Goal: Obtain resource: Download file/media

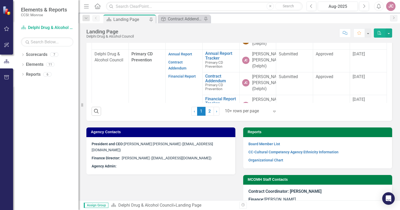
scroll to position [84, 0]
click at [174, 56] on link "Annual Report" at bounding box center [180, 53] width 24 height 4
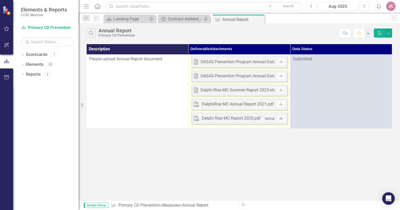
click at [279, 119] on icon "Download" at bounding box center [281, 118] width 4 height 3
click at [283, 105] on icon "Download" at bounding box center [281, 104] width 4 height 3
click at [280, 93] on link "Download" at bounding box center [281, 90] width 8 height 7
click at [279, 76] on link "Download" at bounding box center [281, 76] width 8 height 7
click at [279, 62] on link "Download" at bounding box center [281, 62] width 8 height 7
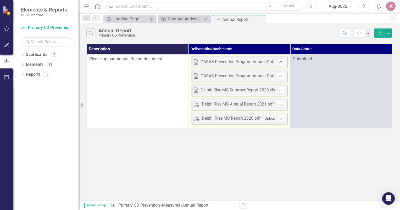
click at [279, 63] on icon "Download" at bounding box center [281, 61] width 4 height 3
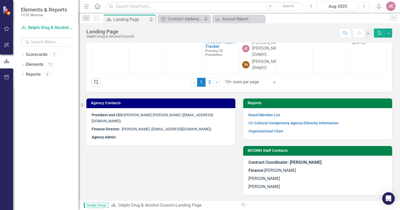
scroll to position [189, 0]
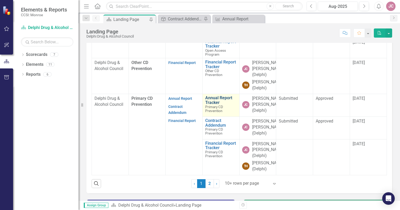
click at [211, 101] on link "Annual Report Tracker" at bounding box center [220, 100] width 31 height 9
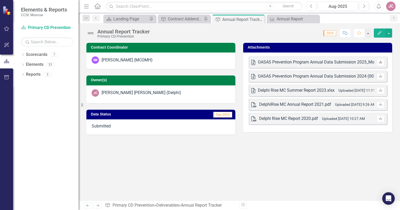
click at [383, 62] on link "Download" at bounding box center [381, 62] width 8 height 7
click at [380, 75] on icon at bounding box center [380, 76] width 3 height 3
click at [388, 32] on button "button" at bounding box center [388, 33] width 7 height 9
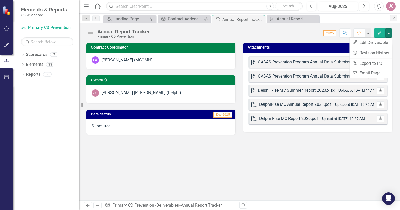
drag, startPoint x: 288, startPoint y: 144, endPoint x: 292, endPoint y: 125, distance: 19.3
click at [289, 145] on div "Contract Coordinator SW [PERSON_NAME] (MCOMH) Owner(s) [PERSON_NAME] [PERSON_NA…" at bounding box center [240, 122] width 322 height 158
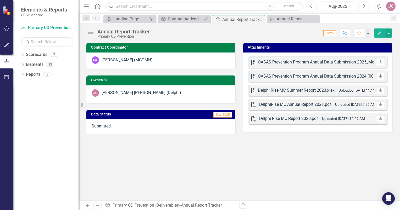
click at [380, 74] on link "Download" at bounding box center [381, 76] width 8 height 7
click at [392, 30] on div "Annual Report Tracker Primary CD Prevention Score: 0.00 2025 Completed Comment …" at bounding box center [240, 31] width 322 height 16
click at [386, 35] on button "button" at bounding box center [388, 33] width 7 height 9
click at [370, 66] on link "PDF Export to PDF" at bounding box center [371, 64] width 42 height 10
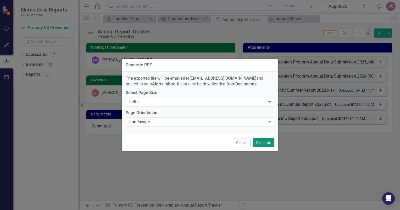
click at [262, 140] on button "Generate" at bounding box center [264, 142] width 22 height 9
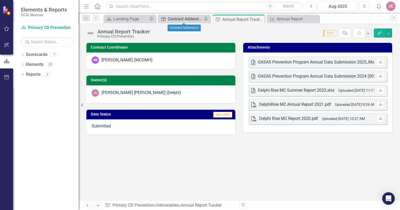
click at [187, 20] on div "Contract Addendum" at bounding box center [185, 19] width 35 height 7
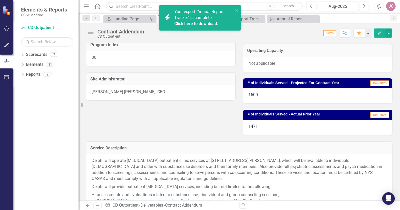
scroll to position [55, 0]
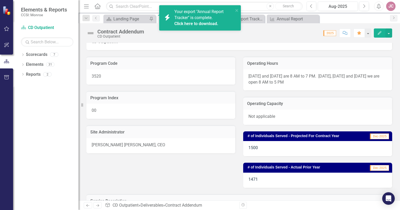
click at [191, 23] on link "Click here to download." at bounding box center [196, 23] width 44 height 5
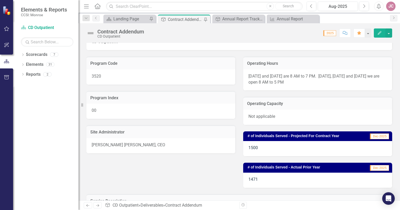
click at [333, 33] on span "2025" at bounding box center [329, 33] width 13 height 6
click at [281, 20] on div "Annual Report" at bounding box center [294, 19] width 35 height 7
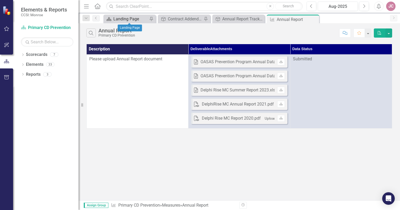
click at [129, 17] on div "Landing Page" at bounding box center [130, 19] width 35 height 7
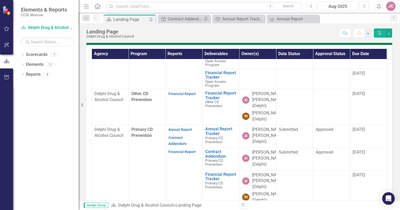
scroll to position [157, 0]
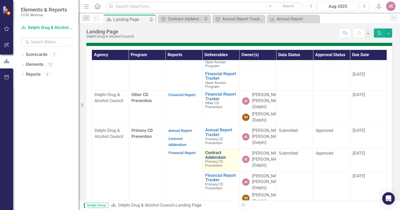
click at [214, 153] on link "Contract Addendum" at bounding box center [220, 155] width 31 height 9
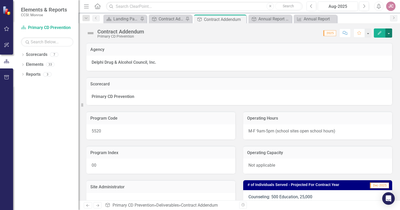
click at [390, 35] on button "button" at bounding box center [388, 33] width 7 height 9
click at [377, 64] on link "PDF Export to PDF" at bounding box center [371, 64] width 42 height 10
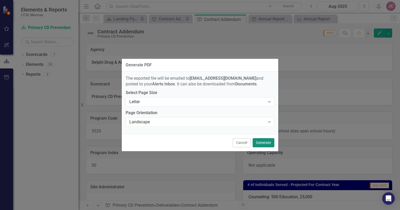
click at [267, 141] on button "Generate" at bounding box center [264, 142] width 22 height 9
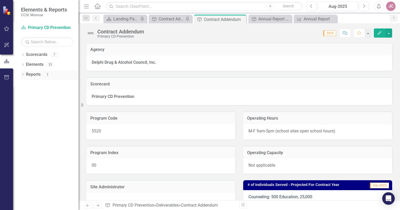
click at [38, 75] on link "Reports" at bounding box center [33, 75] width 15 height 6
click at [50, 73] on div "3" at bounding box center [47, 74] width 8 height 4
click at [49, 75] on div "3" at bounding box center [47, 74] width 8 height 4
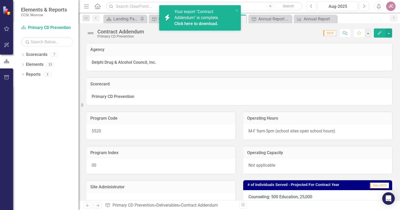
click at [191, 18] on span "Your export "Contract Addendum" is complete. Click here to download." at bounding box center [203, 18] width 58 height 18
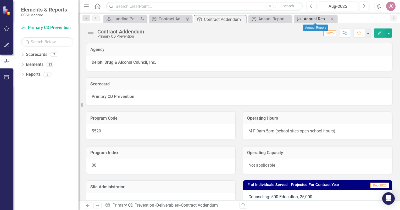
click at [322, 20] on div "Annual Report" at bounding box center [316, 19] width 25 height 7
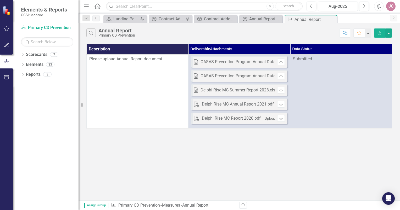
click at [266, 11] on div "Menu Home Search Close Search Previous Aug-2025 Next Alerts JC User Edit Profil…" at bounding box center [240, 6] width 322 height 13
click at [264, 17] on div "Annual Report Tracker" at bounding box center [261, 19] width 25 height 7
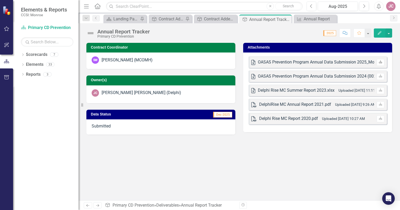
click at [379, 63] on icon "Download" at bounding box center [381, 62] width 4 height 3
click at [130, 20] on div "Landing Page" at bounding box center [125, 19] width 25 height 7
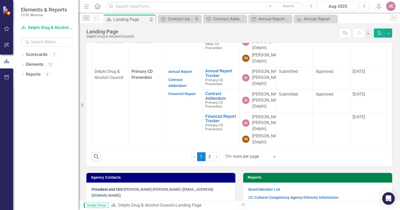
scroll to position [215, 0]
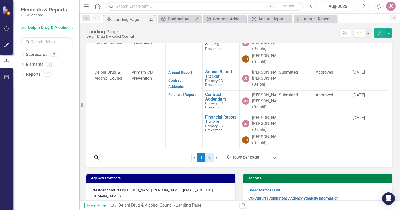
click at [207, 160] on link "2" at bounding box center [210, 157] width 8 height 9
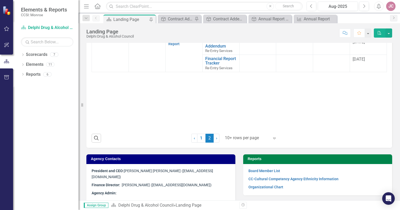
scroll to position [262, 0]
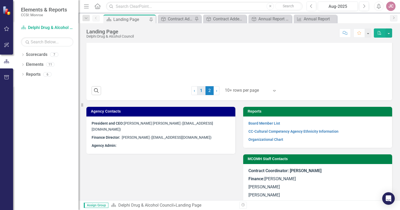
click at [199, 95] on link "1" at bounding box center [201, 90] width 8 height 9
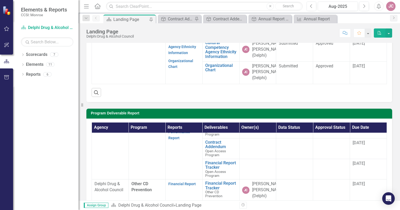
scroll to position [87, 0]
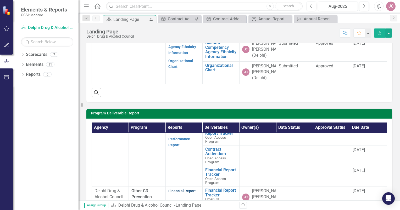
click at [180, 193] on link "Financial Report" at bounding box center [181, 191] width 27 height 4
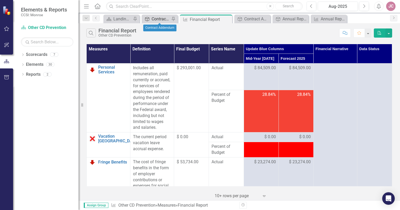
click at [156, 19] on div "Contract Addendum" at bounding box center [161, 19] width 18 height 7
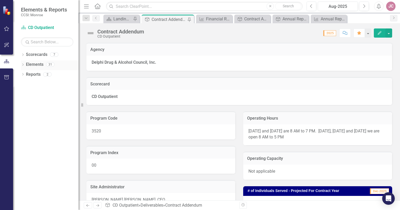
click at [50, 64] on div "31" at bounding box center [50, 65] width 8 height 4
click at [50, 65] on div "31" at bounding box center [50, 65] width 8 height 4
drag, startPoint x: 50, startPoint y: 65, endPoint x: 46, endPoint y: 87, distance: 22.4
click at [42, 112] on div "Dropdown Scorecards 7 Dropdown Delphi Drug & Alcohol Council CD Outpatient Open…" at bounding box center [45, 131] width 65 height 160
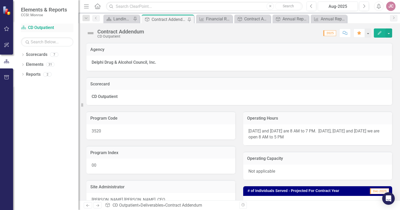
click at [42, 28] on link "Scorecard CD Outpatient" at bounding box center [47, 28] width 52 height 6
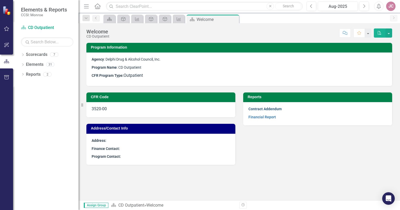
click at [266, 109] on link "Contract Addendum" at bounding box center [264, 109] width 33 height 4
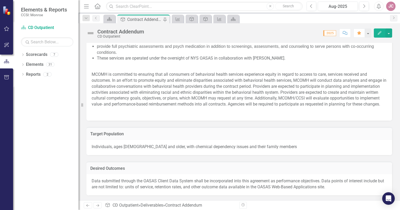
scroll to position [291, 0]
